Goal: Check status

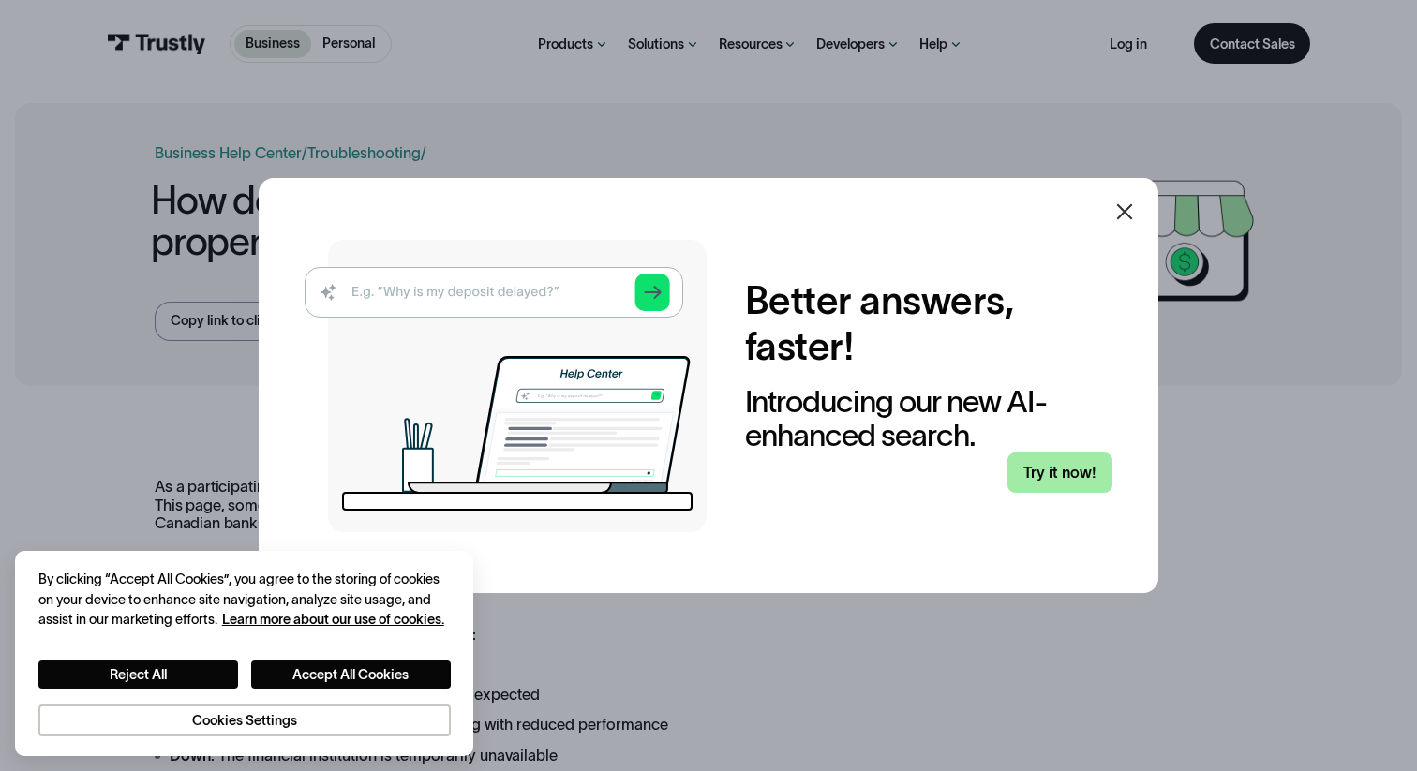
click at [1023, 468] on link "Try it now!" at bounding box center [1061, 473] width 106 height 40
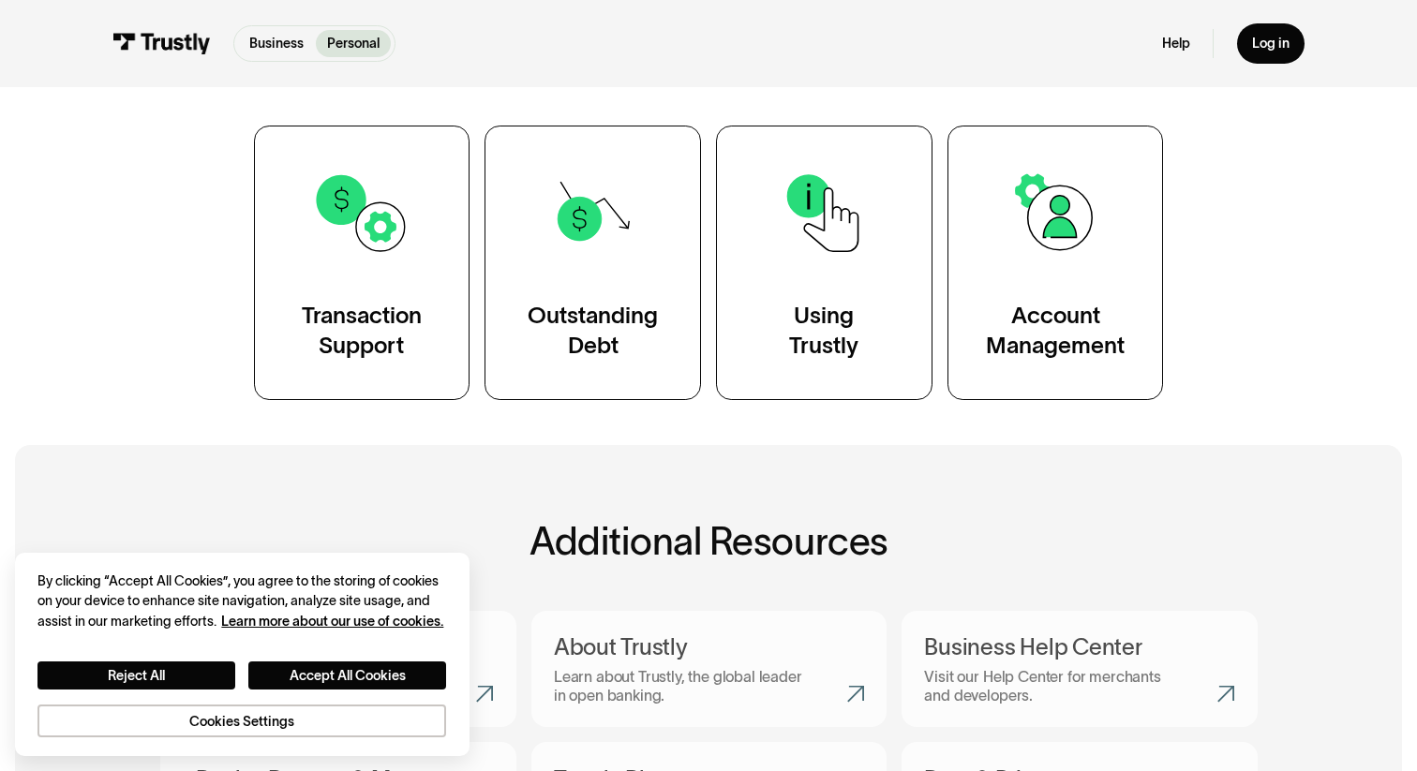
scroll to position [367, 0]
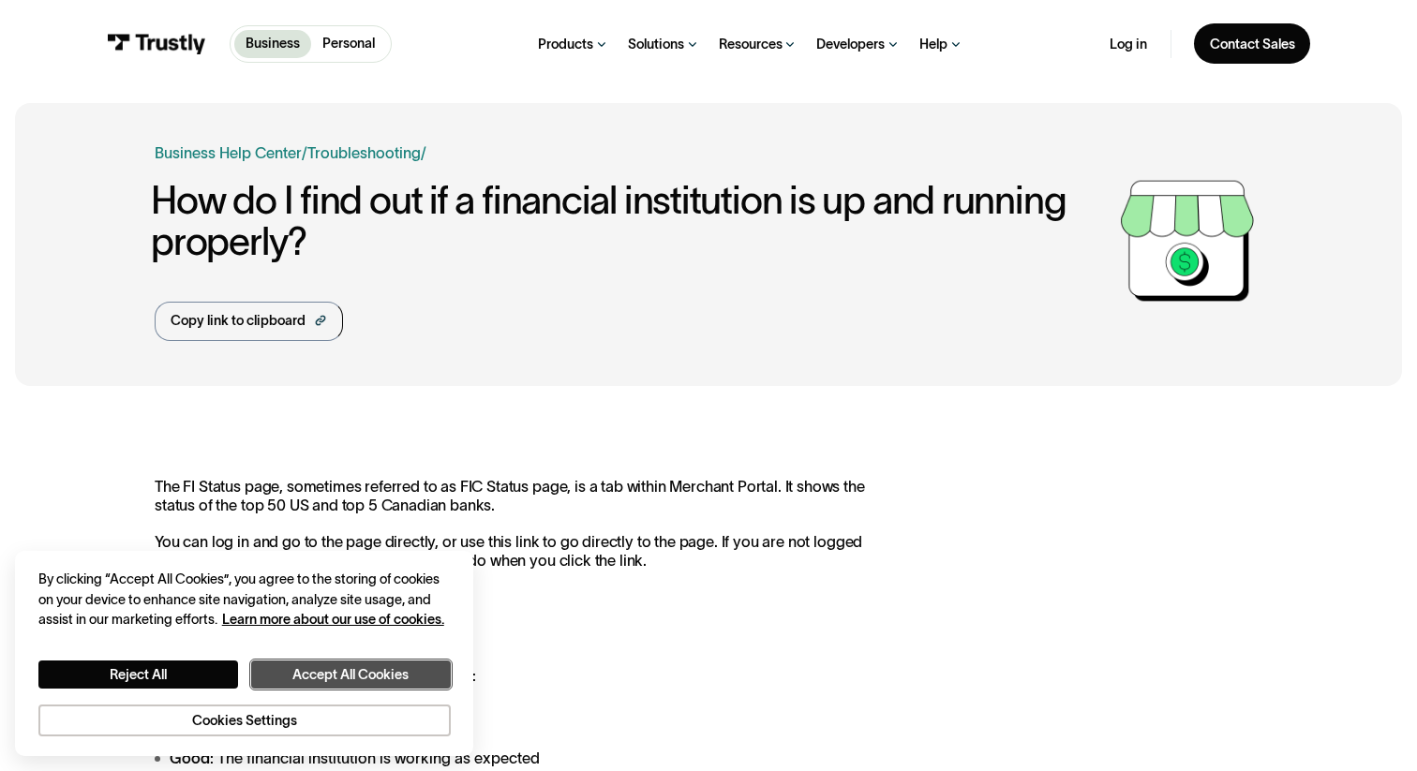
click at [367, 681] on button "Accept All Cookies" at bounding box center [351, 675] width 200 height 29
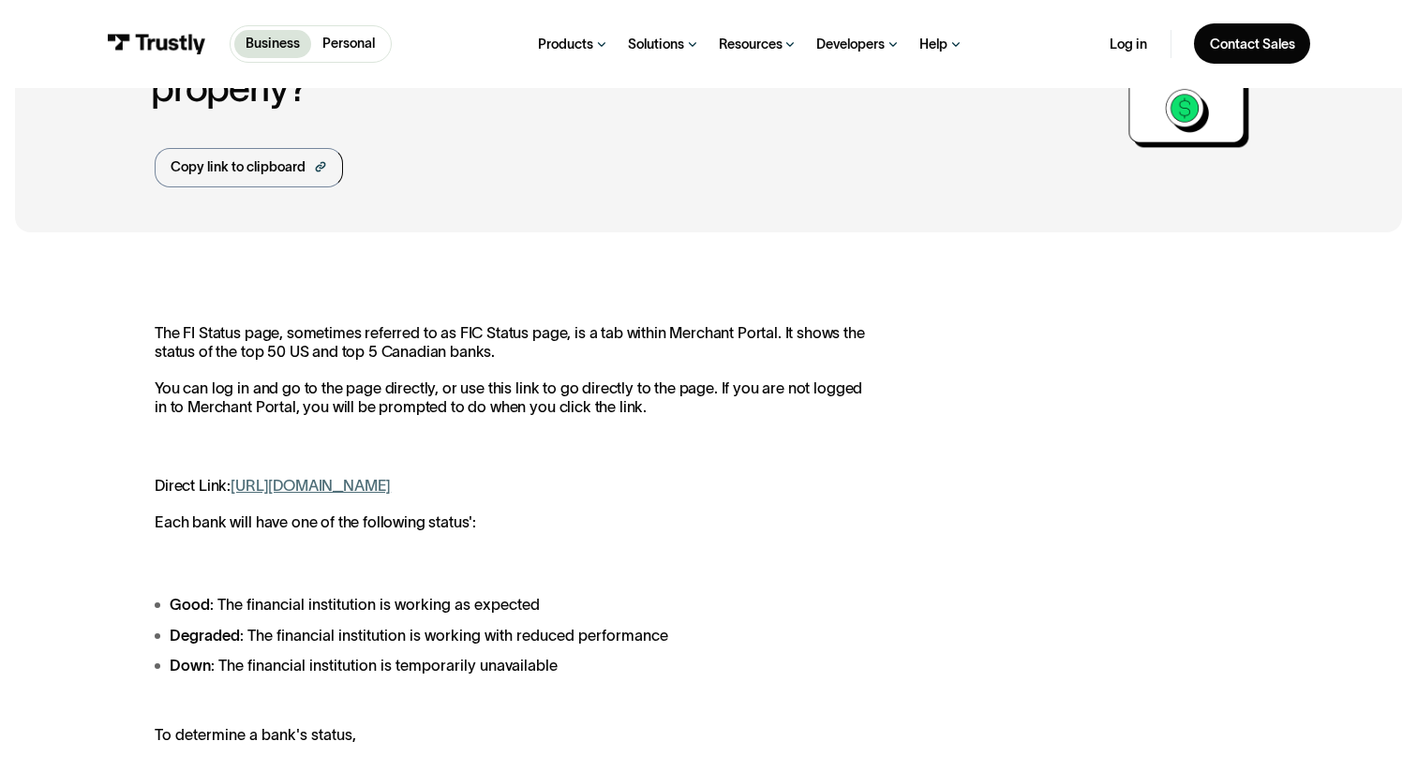
scroll to position [155, 0]
click at [391, 487] on link "[URL][DOMAIN_NAME]" at bounding box center [311, 484] width 160 height 17
